Goal: Navigation & Orientation: Find specific page/section

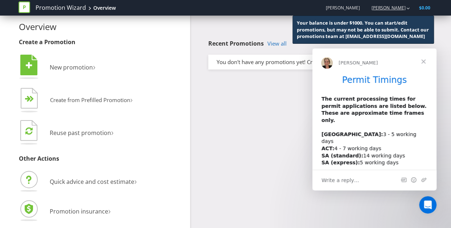
click at [406, 3] on button "button" at bounding box center [408, 7] width 4 height 13
click at [391, 3] on div "[PERSON_NAME] Logout" at bounding box center [387, 7] width 46 height 13
click at [362, 14] on div "Promotion Wizard Overview [PERSON_NAME] $0.00 Your balance is under $1000. You …" at bounding box center [224, 8] width 413 height 16
click at [357, 8] on span "[PERSON_NAME]" at bounding box center [342, 8] width 34 height 6
click at [23, 7] on icon at bounding box center [24, 7] width 12 height 12
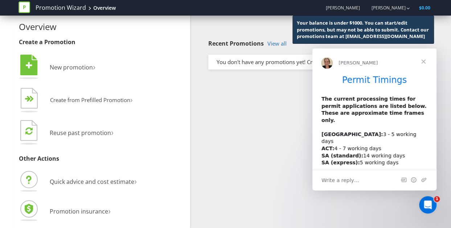
click at [423, 59] on span "Close" at bounding box center [423, 62] width 26 height 26
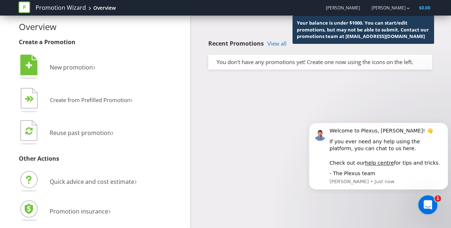
click at [420, 200] on div "Open Intercom Messenger" at bounding box center [426, 204] width 24 height 24
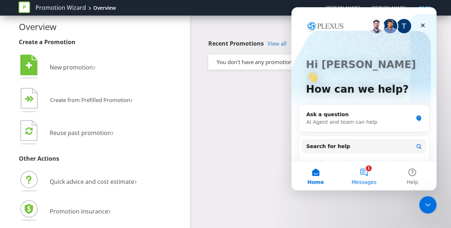
click at [375, 173] on button "1 Messages" at bounding box center [363, 176] width 48 height 29
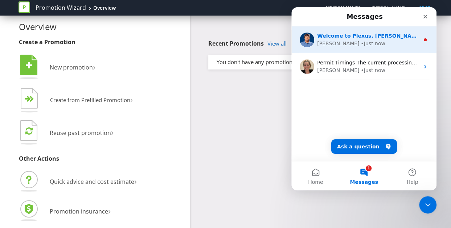
click at [373, 44] on div "[PERSON_NAME] • Just now" at bounding box center [368, 44] width 102 height 8
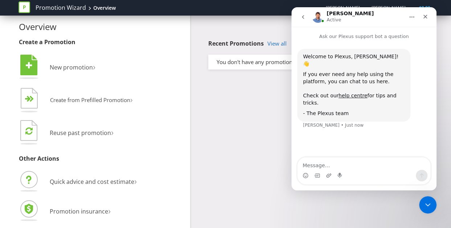
click at [301, 17] on icon "go back" at bounding box center [303, 17] width 6 height 6
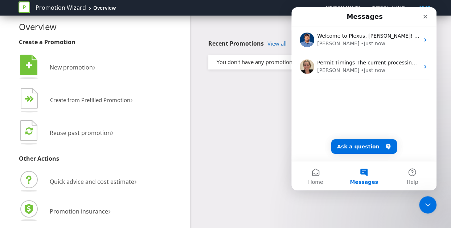
click at [277, 129] on div "Overview Create a Promotion  New promotion ›   Create from Prefilled Promoti…" at bounding box center [225, 117] width 424 height 221
click at [422, 19] on icon "Close" at bounding box center [425, 17] width 6 height 6
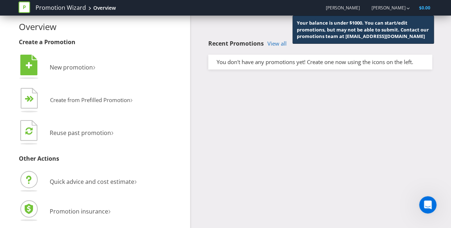
click at [359, 9] on span "[PERSON_NAME]" at bounding box center [342, 8] width 34 height 6
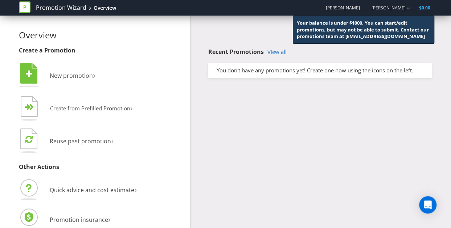
scroll to position [8, 0]
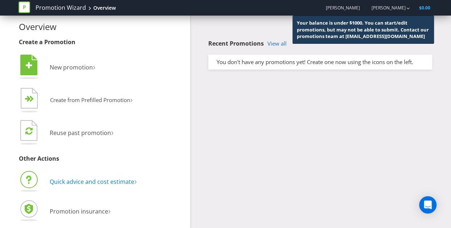
click at [97, 182] on span "Quick advice and cost estimate" at bounding box center [92, 182] width 84 height 8
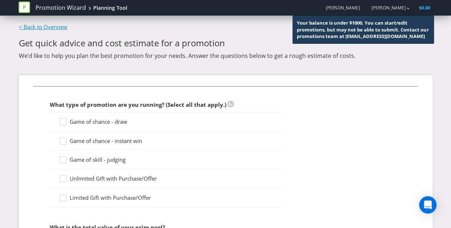
click at [45, 28] on link "< Back to Overview" at bounding box center [43, 26] width 49 height 7
